Goal: Information Seeking & Learning: Learn about a topic

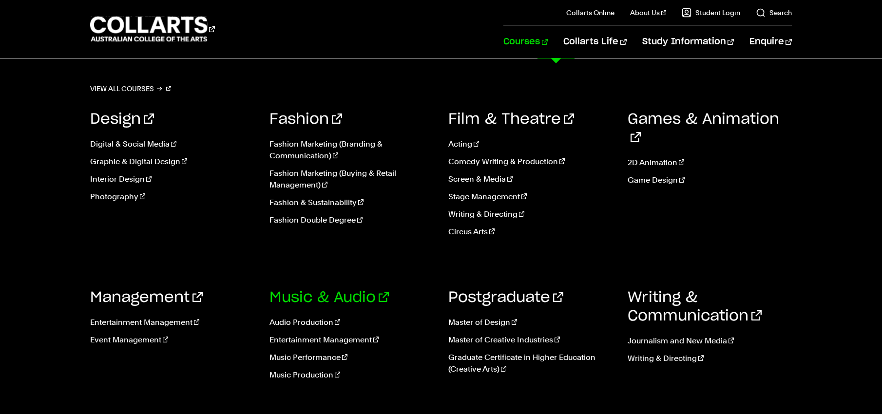
click at [292, 299] on link "Music & Audio" at bounding box center [328, 297] width 119 height 15
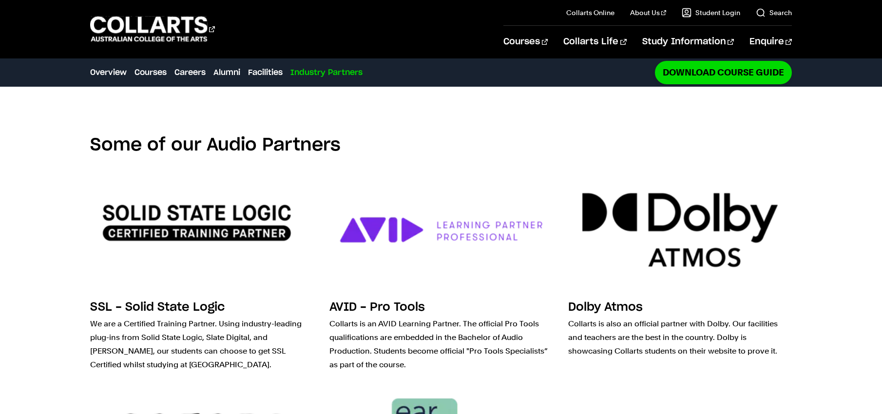
scroll to position [2513, 0]
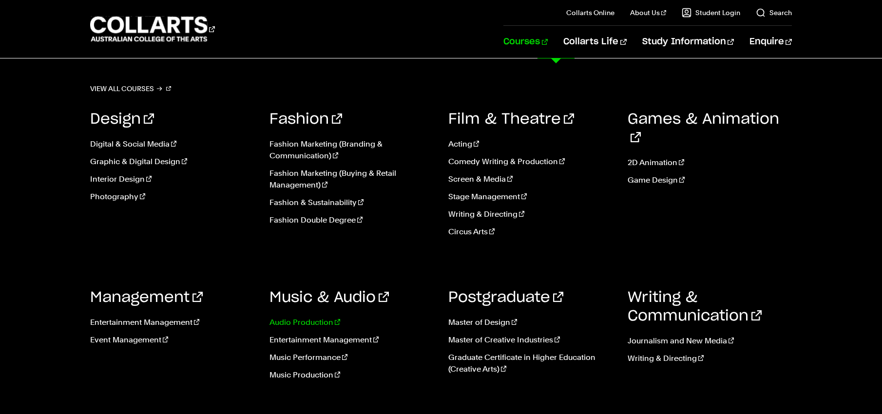
click at [304, 326] on link "Audio Production" at bounding box center [351, 323] width 165 height 12
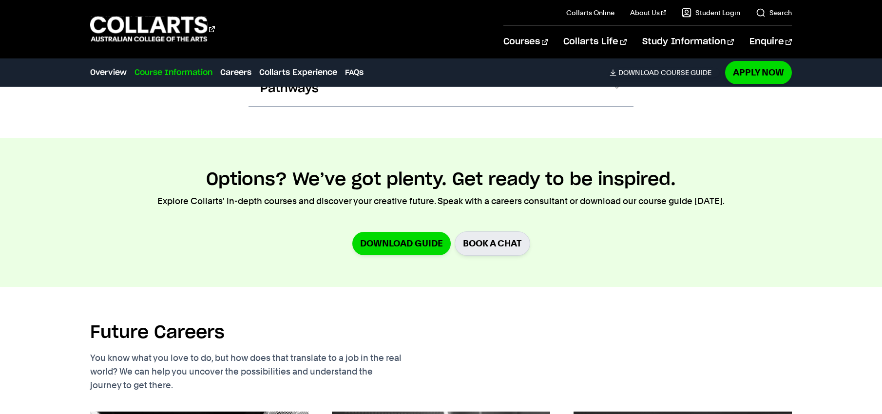
scroll to position [963, 0]
